Goal: Task Accomplishment & Management: Use online tool/utility

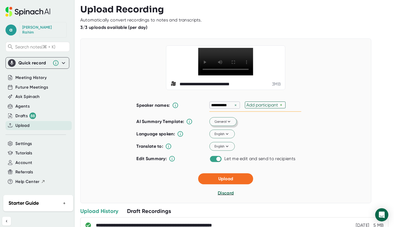
click at [221, 124] on span "General" at bounding box center [223, 121] width 17 height 5
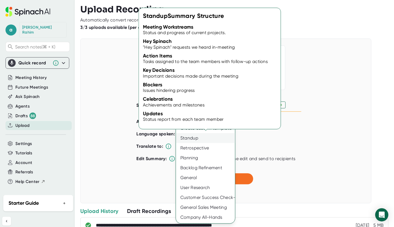
click at [197, 140] on div "Standup" at bounding box center [205, 138] width 59 height 10
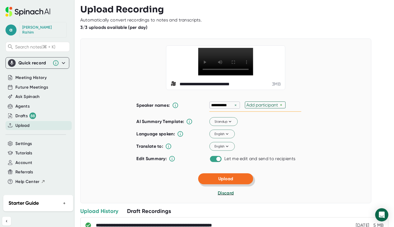
click at [239, 184] on button "Upload" at bounding box center [225, 178] width 55 height 11
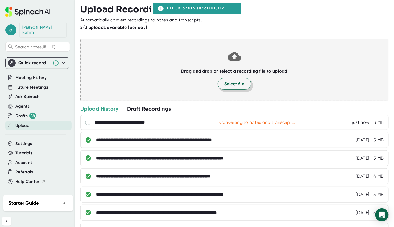
click at [228, 87] on button "Select file" at bounding box center [235, 84] width 34 height 12
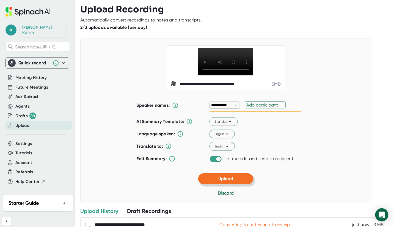
click at [234, 184] on button "Upload" at bounding box center [225, 178] width 55 height 11
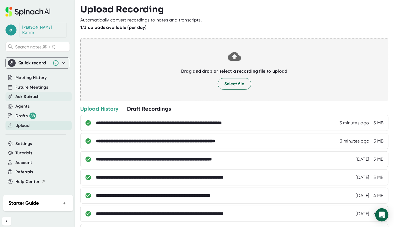
click at [30, 94] on span "Ask Spinach" at bounding box center [27, 97] width 24 height 6
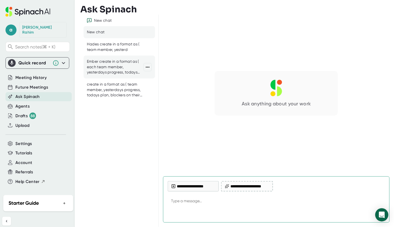
click at [113, 70] on div "Ember create in a format as ( each team member, yesterdays progress, todays pla…" at bounding box center [115, 67] width 57 height 16
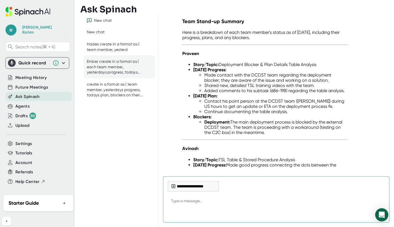
scroll to position [2649, 0]
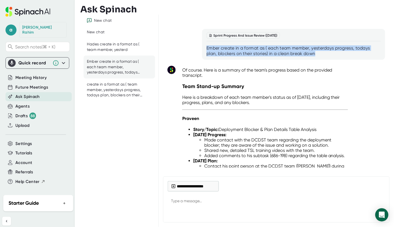
drag, startPoint x: 316, startPoint y: 106, endPoint x: 204, endPoint y: 99, distance: 111.7
click at [204, 60] on div "Sprint Progress And Issue Review ([DATE]) Ember create in a format as ( each te…" at bounding box center [293, 44] width 183 height 31
copy div "Ember create in a format as ( each team member, yesterdays progress, todays pla…"
type textarea "x"
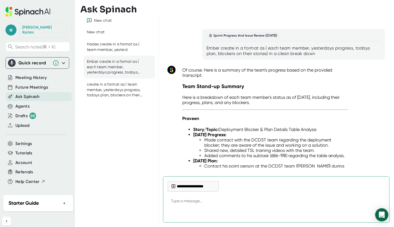
click at [180, 203] on textarea at bounding box center [276, 201] width 217 height 13
click at [177, 200] on textarea at bounding box center [276, 201] width 217 height 13
paste textarea "Ember create in a format as ( each team member, yesterdays progress, todays pla…"
type textarea "Ember create in a format as ( each team member, yesterdays progress, todays pla…"
type textarea "x"
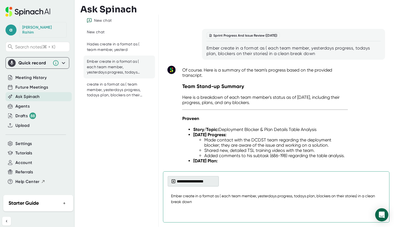
type textarea "Ember create in a format as ( each team member, yesterdays progress, todays pla…"
click at [196, 182] on button "**********" at bounding box center [193, 181] width 51 height 10
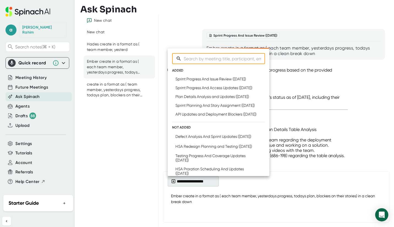
type textarea "x"
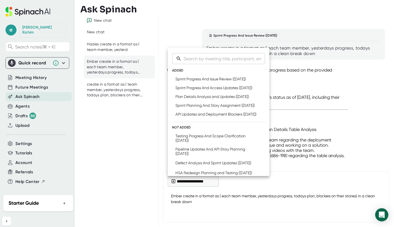
click at [26, 121] on div at bounding box center [197, 113] width 394 height 227
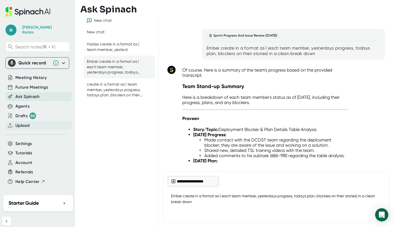
click at [28, 122] on span "Upload" at bounding box center [22, 125] width 14 height 6
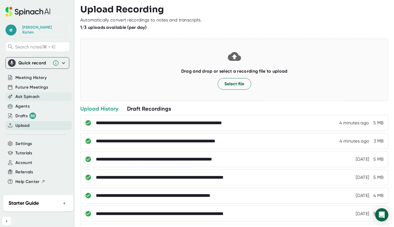
click at [32, 94] on span "Ask Spinach" at bounding box center [27, 97] width 24 height 6
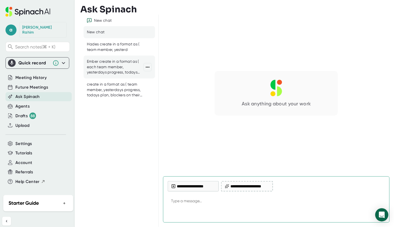
click at [105, 65] on div "Ember create in a format as ( each team member, yesterdays progress, todays pla…" at bounding box center [115, 67] width 57 height 16
type textarea "x"
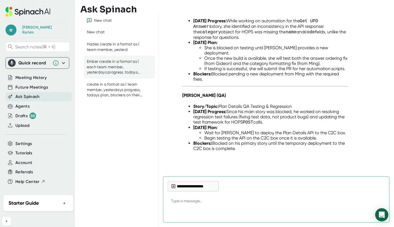
scroll to position [3255, 0]
paste textarea "Ember create in a format as ( each team member, yesterdays progress, todays pla…"
type textarea "Ember create in a format as ( each team member, yesterdays progress, todays pla…"
type textarea "x"
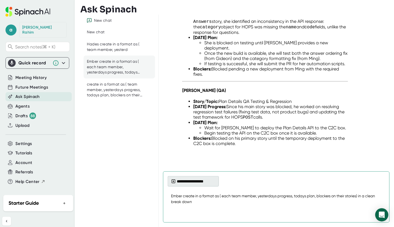
type textarea "Ember create in a format as ( each team member, yesterdays progress, todays pla…"
click at [196, 186] on button "**********" at bounding box center [193, 181] width 51 height 10
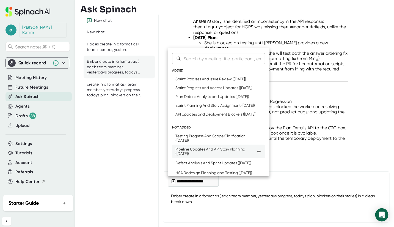
click at [210, 156] on div "Pipeline Updates And API Story Planning ([DATE])" at bounding box center [216, 151] width 81 height 9
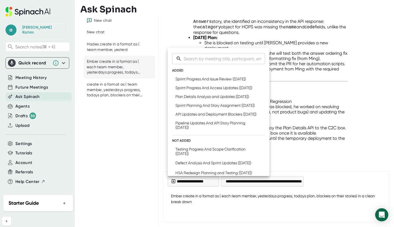
click at [200, 204] on div at bounding box center [197, 113] width 394 height 227
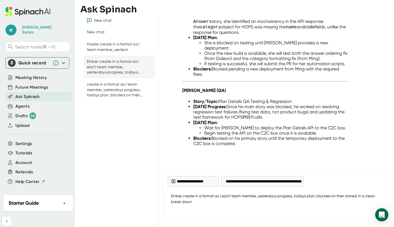
type textarea "x"
click at [199, 202] on textarea "Ember create in a format as ( each team member, yesterdays progress, todays pla…" at bounding box center [276, 199] width 217 height 18
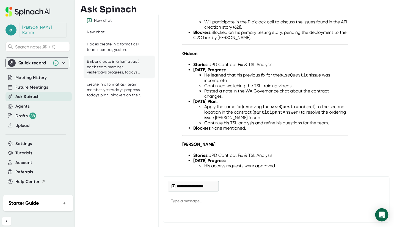
scroll to position [3778, 0]
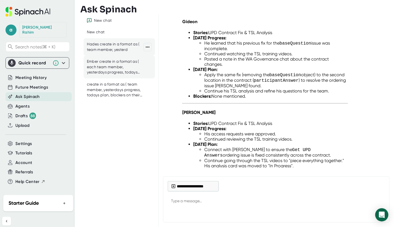
click at [119, 51] on div "Hades create in a format as ( team member, yesterd" at bounding box center [115, 47] width 57 height 11
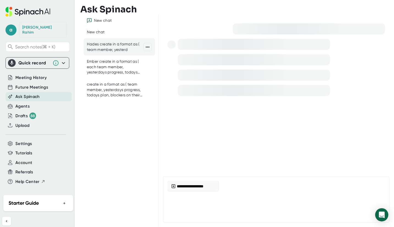
scroll to position [0, 0]
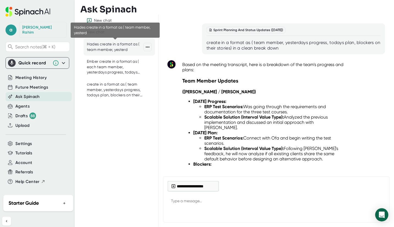
click at [104, 50] on div "Hades create in a format as ( team member, yesterd" at bounding box center [115, 47] width 57 height 11
click at [110, 50] on div "Hades create in a format as ( team member, yesterd" at bounding box center [115, 47] width 57 height 11
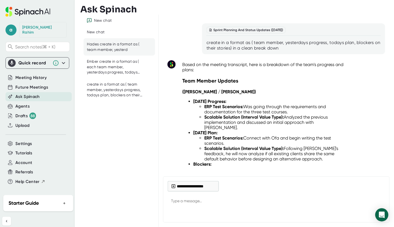
drag, startPoint x: 122, startPoint y: 45, endPoint x: 221, endPoint y: 51, distance: 99.2
click at [122, 45] on div "Hades create in a format as ( team member, yesterd" at bounding box center [115, 47] width 57 height 11
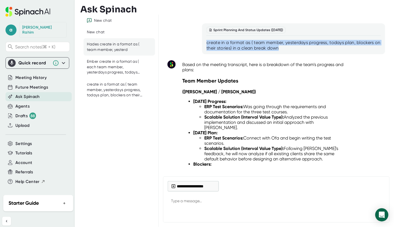
drag, startPoint x: 282, startPoint y: 46, endPoint x: 203, endPoint y: 37, distance: 79.8
click at [203, 37] on div "Sprint Planning And Status Updates ([DATE]) create in a format as ( team member…" at bounding box center [293, 38] width 183 height 31
copy div "create in a format as ( team member, yesterdays progress, todays plan, blockers…"
click at [181, 185] on button "**********" at bounding box center [193, 186] width 51 height 10
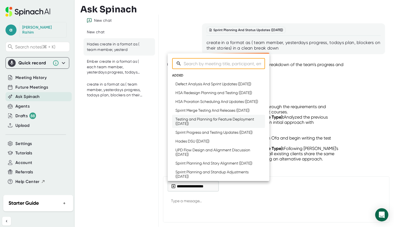
type textarea "x"
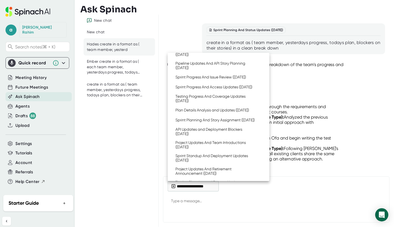
scroll to position [171, 0]
click at [21, 125] on div at bounding box center [197, 113] width 394 height 227
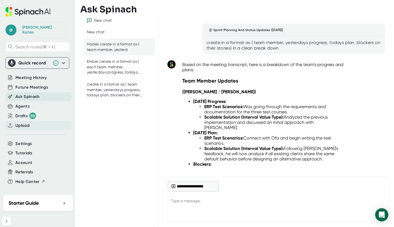
click at [29, 122] on span "Upload" at bounding box center [22, 125] width 14 height 6
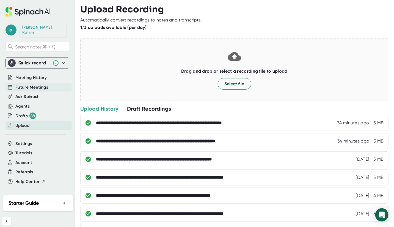
click at [27, 83] on div "Future Meetings" at bounding box center [38, 88] width 64 height 10
click at [28, 75] on span "Meeting History" at bounding box center [30, 78] width 31 height 6
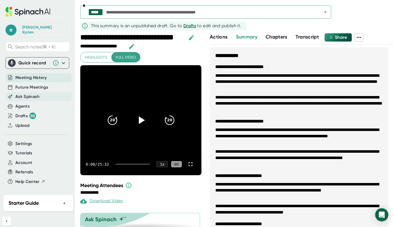
click at [26, 94] on span "Ask Spinach" at bounding box center [27, 97] width 24 height 6
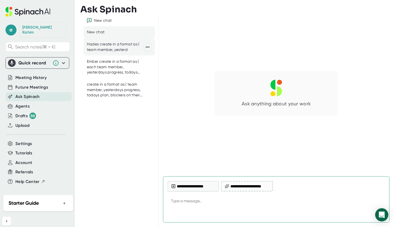
click at [106, 48] on div "Hades create in a format as ( team member, yesterd" at bounding box center [115, 47] width 57 height 11
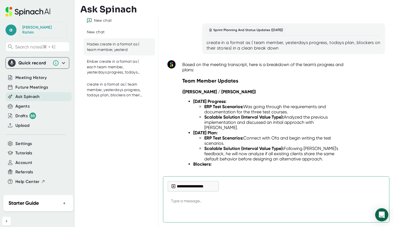
type textarea "x"
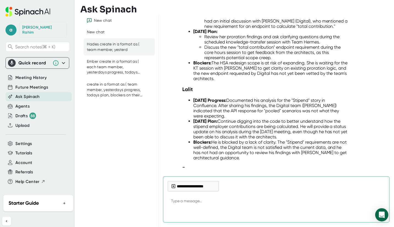
scroll to position [5174, 0]
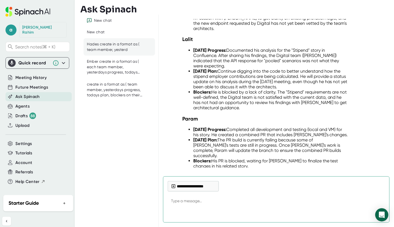
paste textarea "create in a format as ( team member, yesterdays progress, todays plan, blockers…"
type textarea "create in a format as ( team member, yesterdays progress, todays plan, blockers…"
type textarea "x"
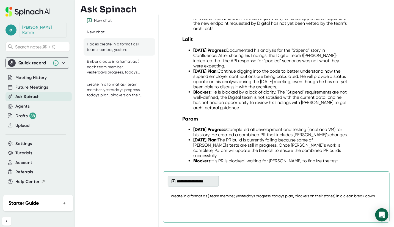
type textarea "create in a format as ( team member, yesterdays progress, todays plan, blockers…"
click at [200, 184] on button "**********" at bounding box center [193, 181] width 51 height 10
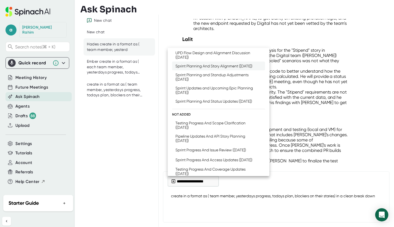
scroll to position [121, 0]
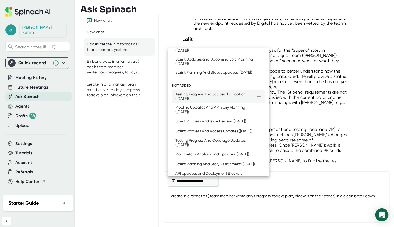
click at [202, 101] on div "Testing Progress And Scope Clarification ([DATE])" at bounding box center [216, 96] width 81 height 9
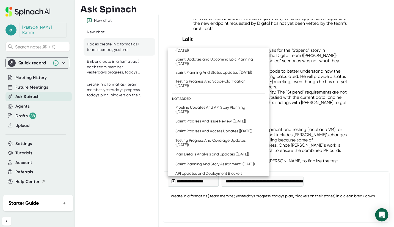
click at [379, 203] on div at bounding box center [197, 113] width 394 height 227
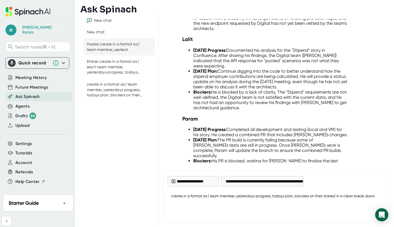
type textarea "x"
click at [379, 201] on textarea "create in a format as ( team member, yesterdays progress, todays plan, blockers…" at bounding box center [276, 199] width 217 height 18
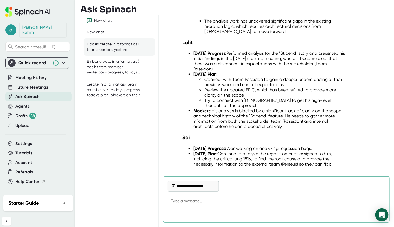
scroll to position [5777, 0]
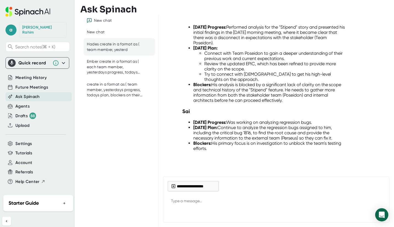
type textarea "x"
